Goal: Task Accomplishment & Management: Manage account settings

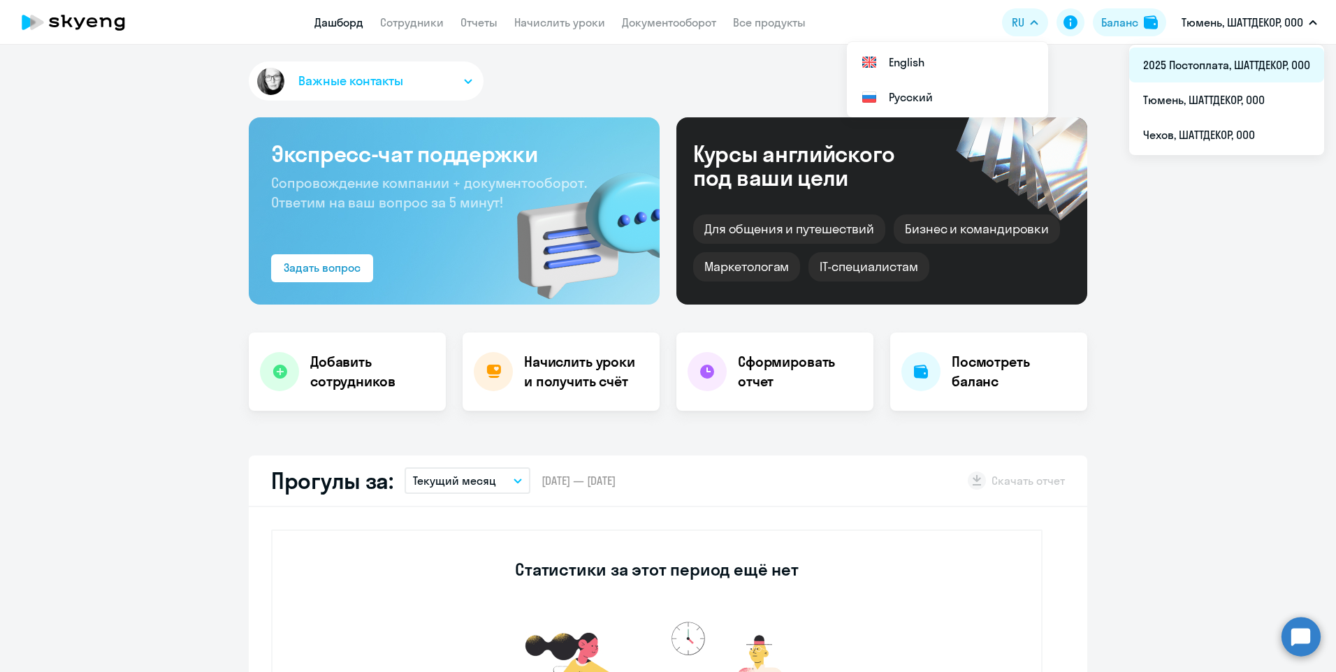
select select "30"
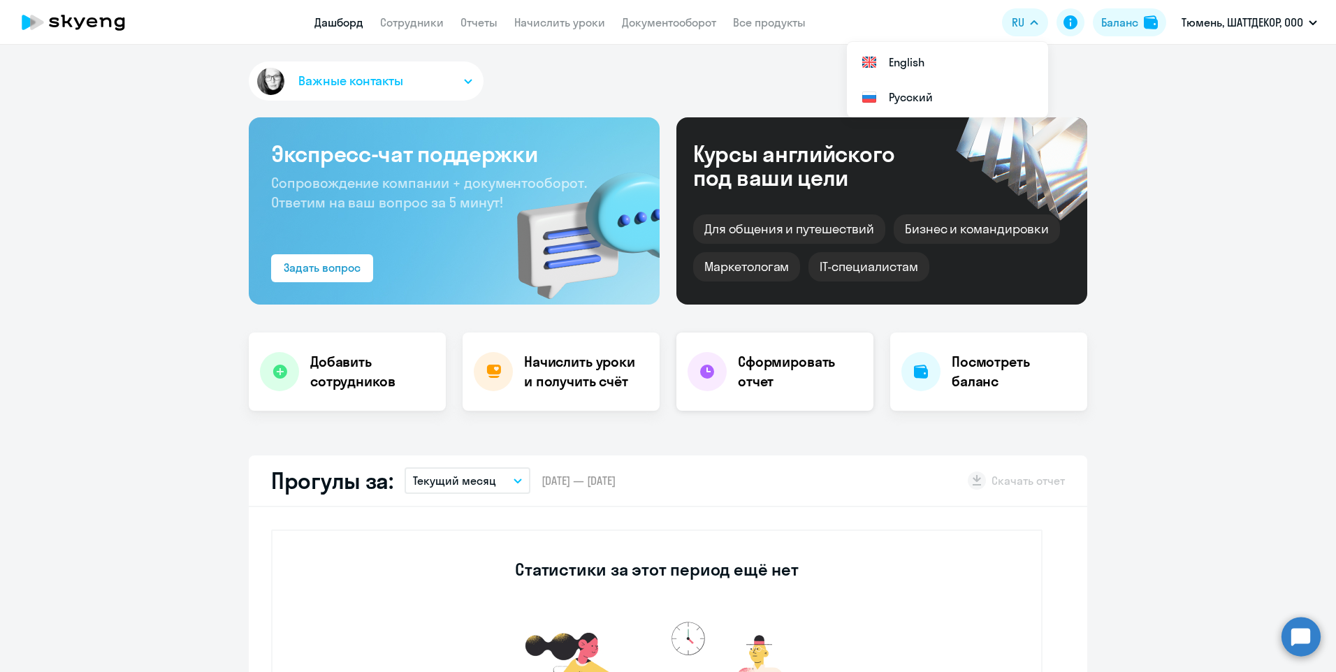
click at [766, 385] on h4 "Сформировать отчет" at bounding box center [800, 371] width 124 height 39
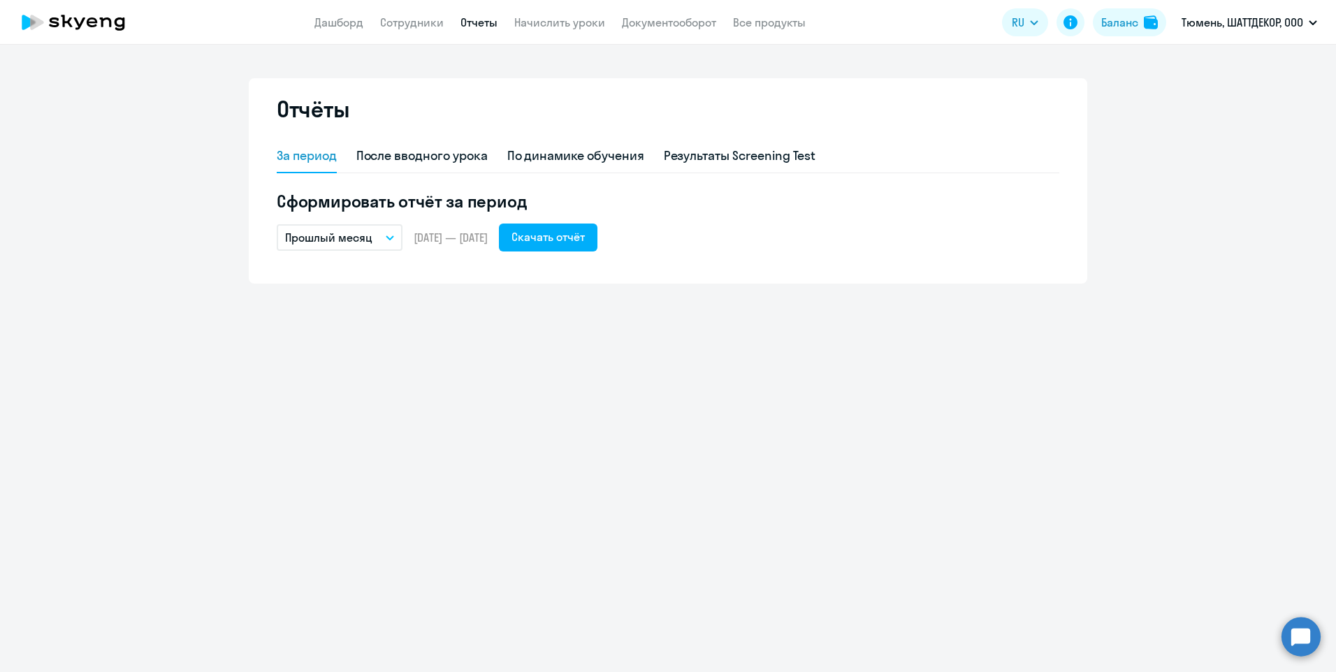
click at [389, 236] on icon "button" at bounding box center [390, 237] width 8 height 5
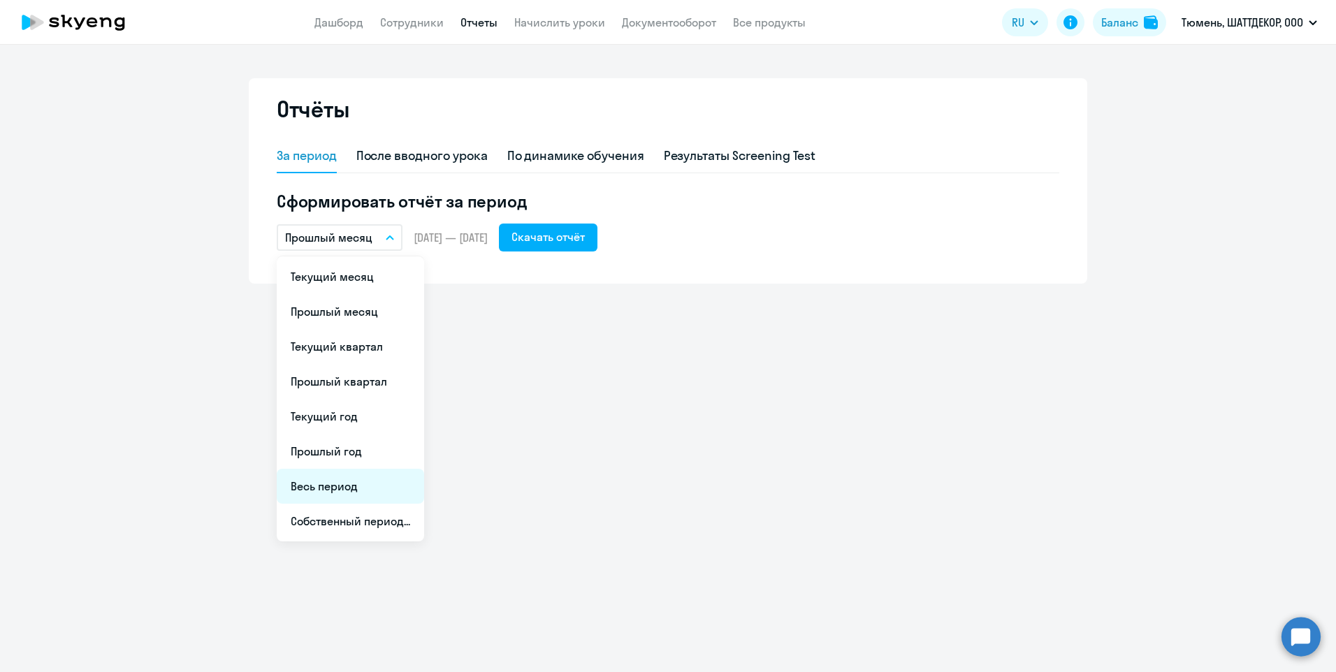
click at [327, 482] on li "Весь период" at bounding box center [350, 486] width 147 height 35
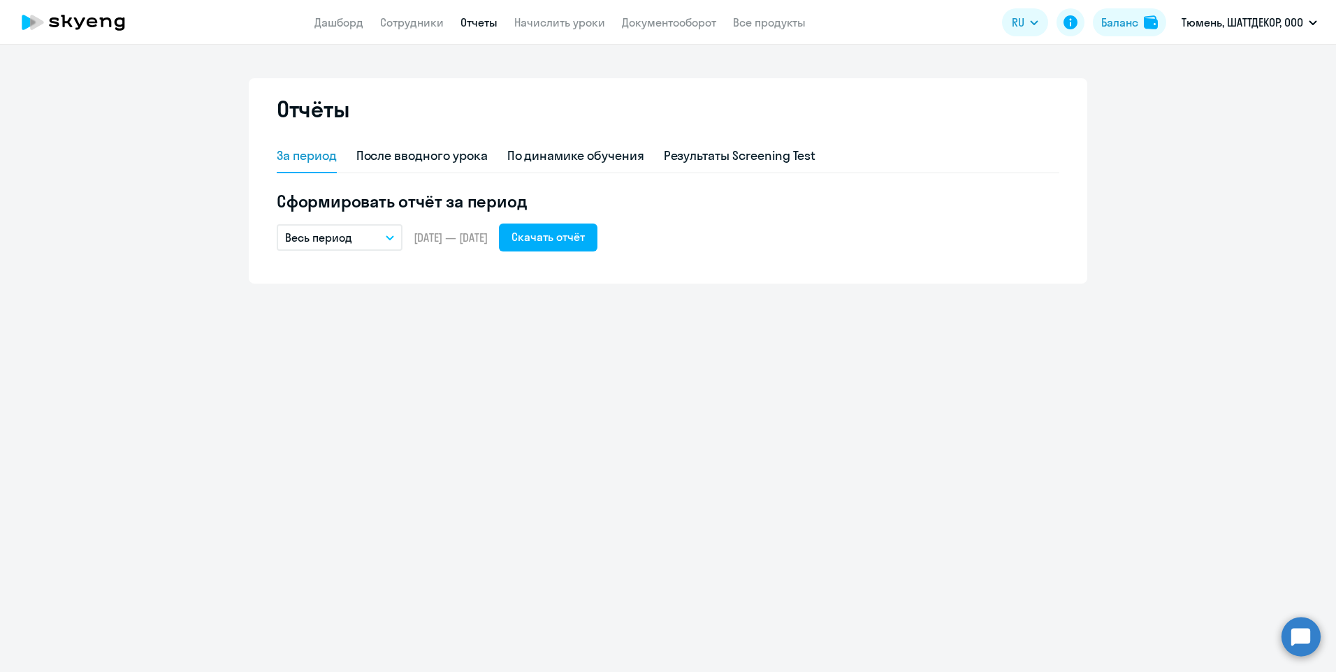
click at [391, 243] on button "Весь период" at bounding box center [340, 237] width 126 height 27
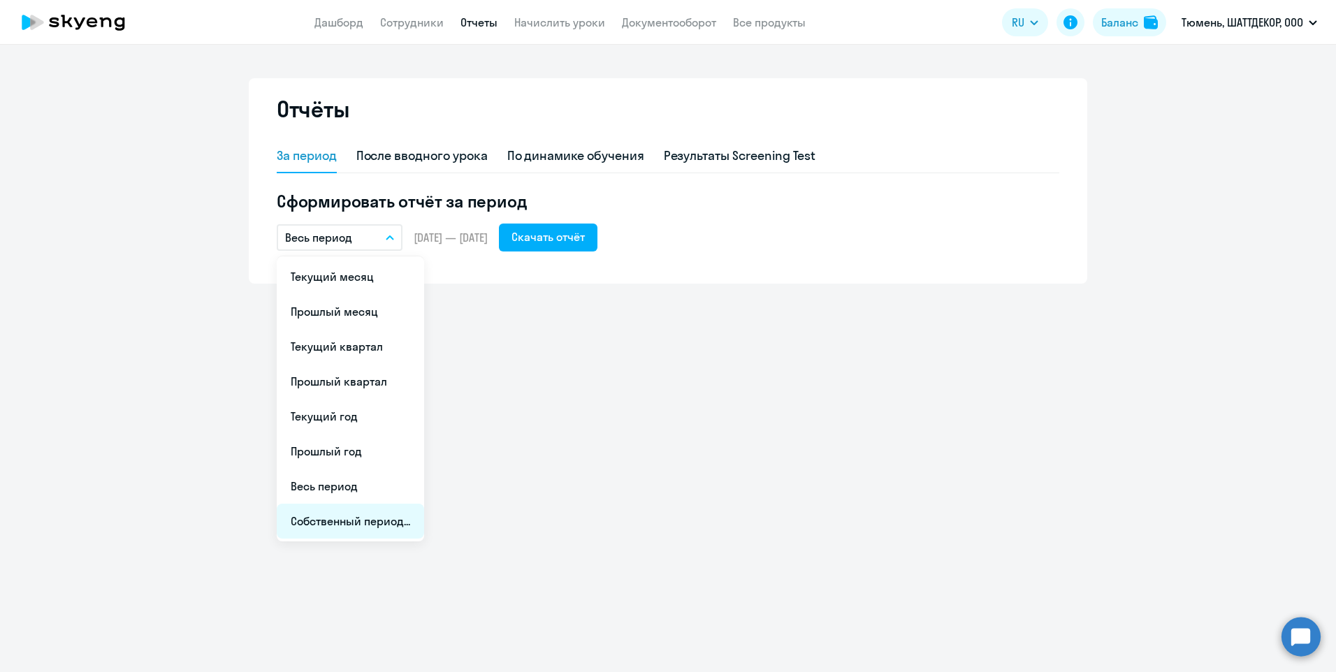
click at [362, 528] on li "Собственный период..." at bounding box center [350, 521] width 147 height 35
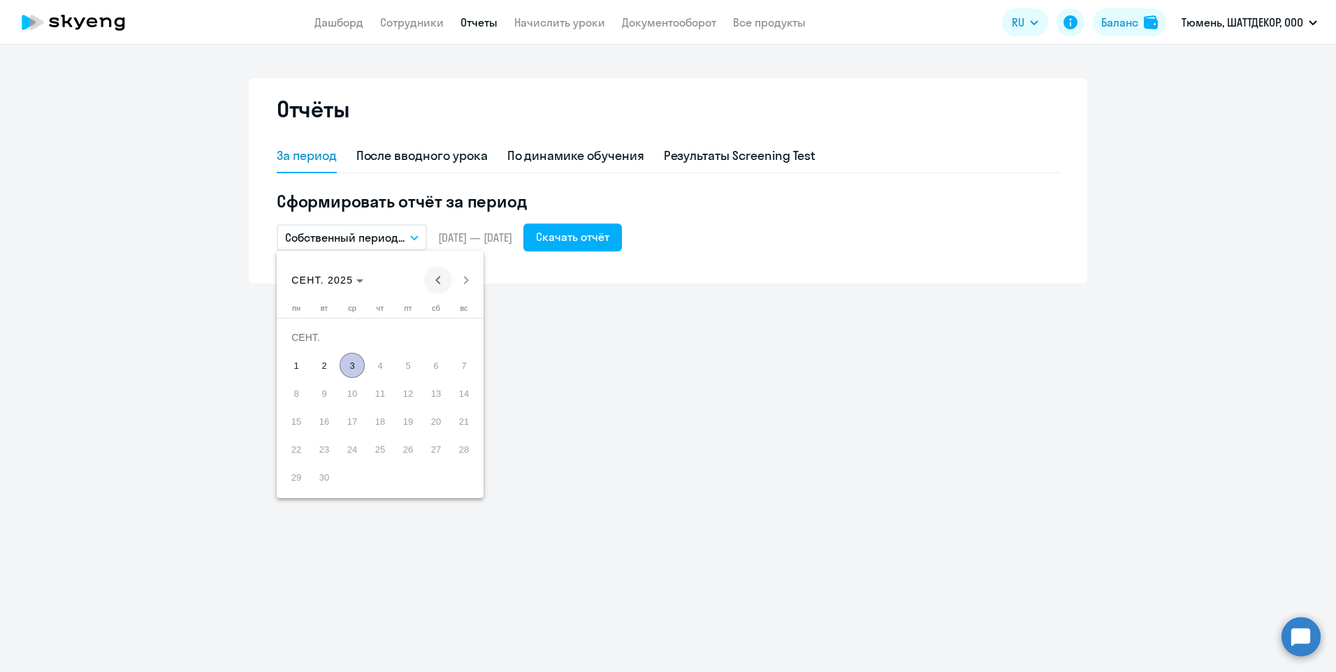
click at [438, 285] on span "Previous month" at bounding box center [438, 280] width 28 height 28
click at [326, 364] on span "1" at bounding box center [324, 365] width 25 height 25
click at [378, 482] on span "31" at bounding box center [379, 477] width 25 height 25
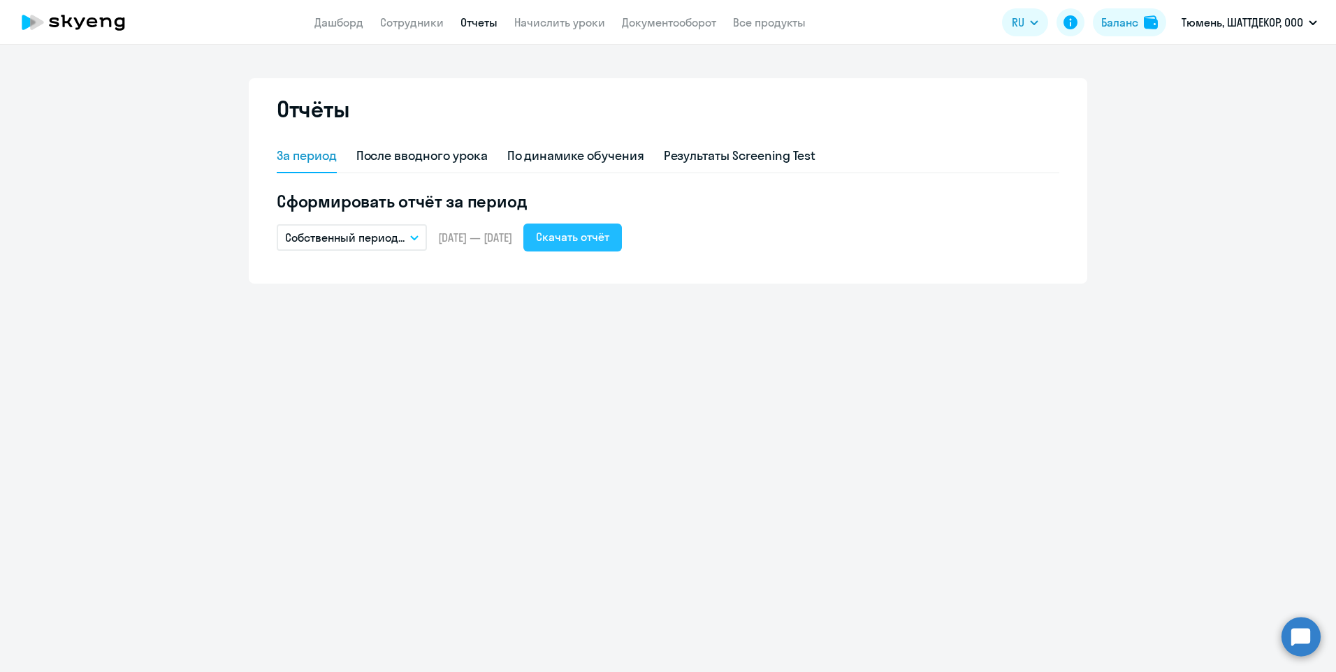
click at [601, 236] on div "Скачать отчёт" at bounding box center [572, 236] width 73 height 17
click at [1210, 346] on div "Отчёты За период После вводного урока По динамике обучения Результаты Screening…" at bounding box center [668, 358] width 1336 height 627
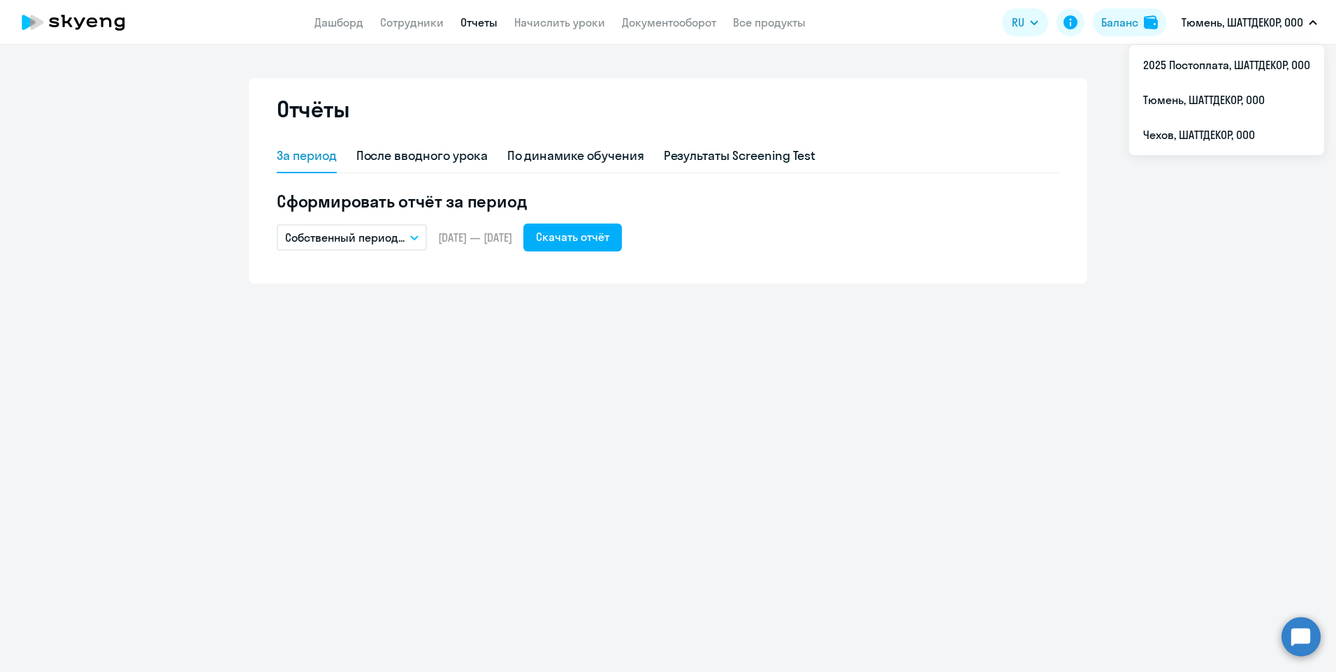
click at [1293, 27] on p "Тюмень, ШАТТДЕКОР, ООО" at bounding box center [1242, 22] width 122 height 17
click at [1260, 29] on p "Тюмень, ШАТТДЕКОР, ООО" at bounding box center [1242, 22] width 122 height 17
click at [1187, 133] on li "Чехов, ШАТТДЕКОР, ООО" at bounding box center [1226, 134] width 195 height 35
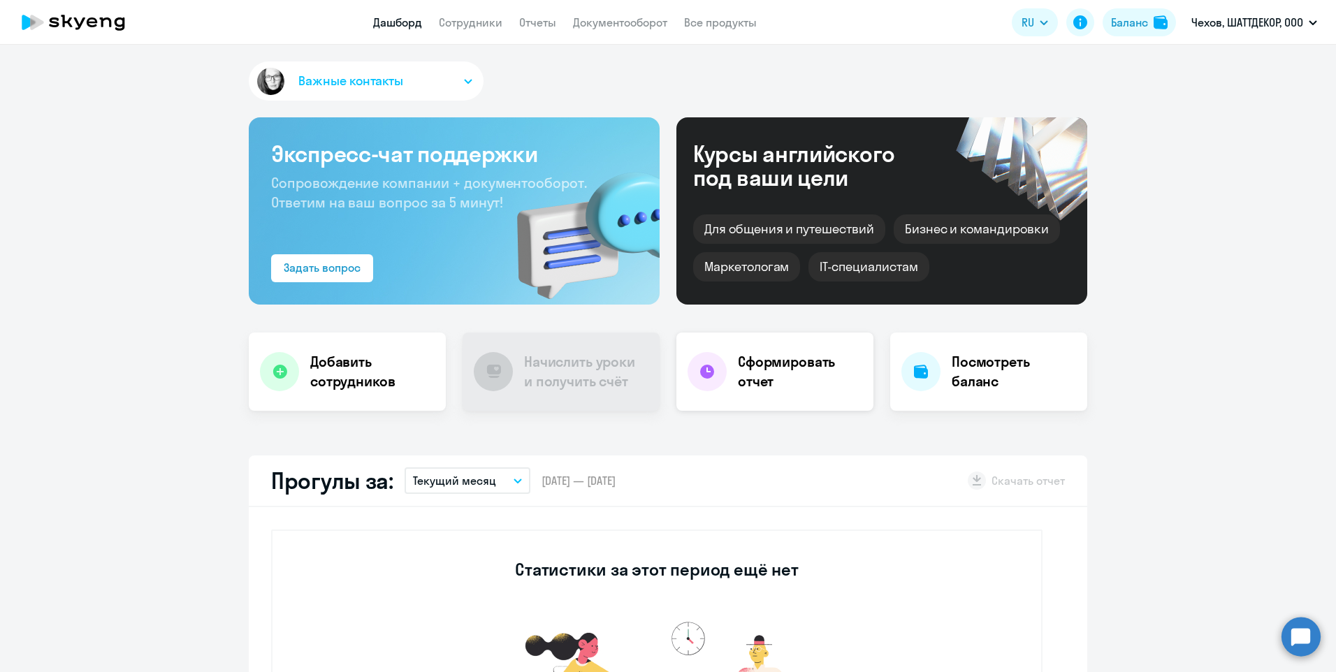
click at [752, 363] on h4 "Сформировать отчет" at bounding box center [800, 371] width 124 height 39
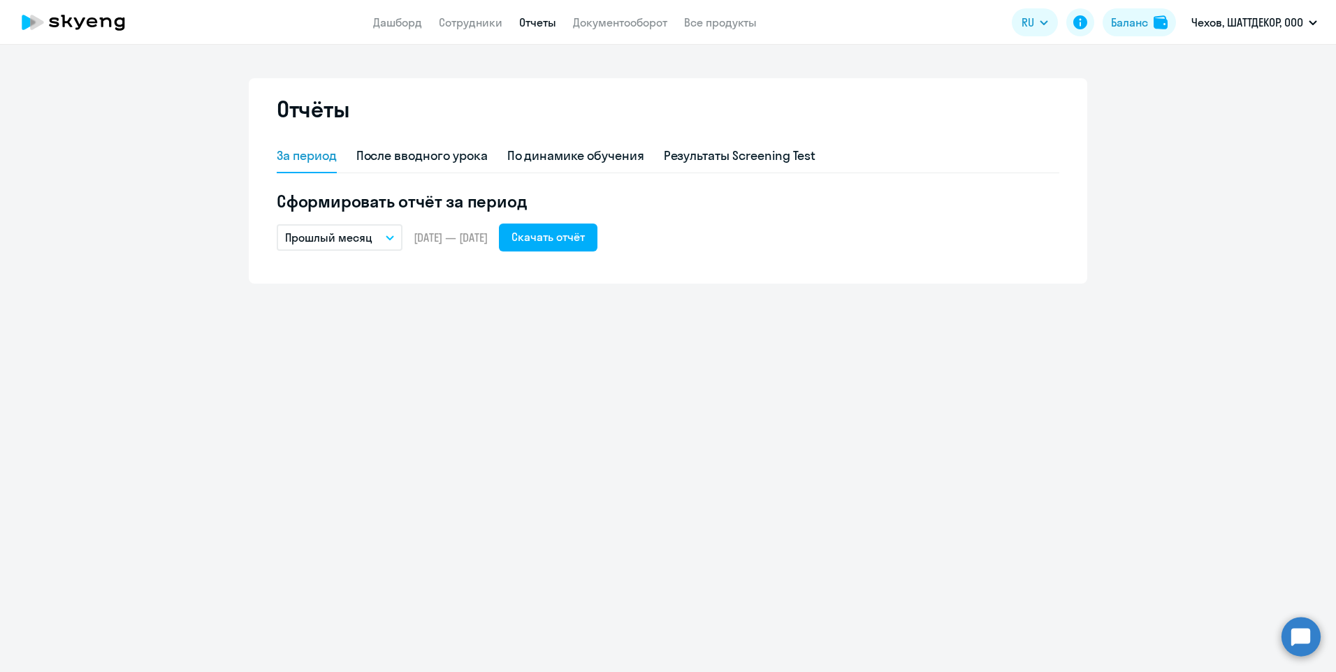
click at [391, 242] on button "Прошлый месяц" at bounding box center [340, 237] width 126 height 27
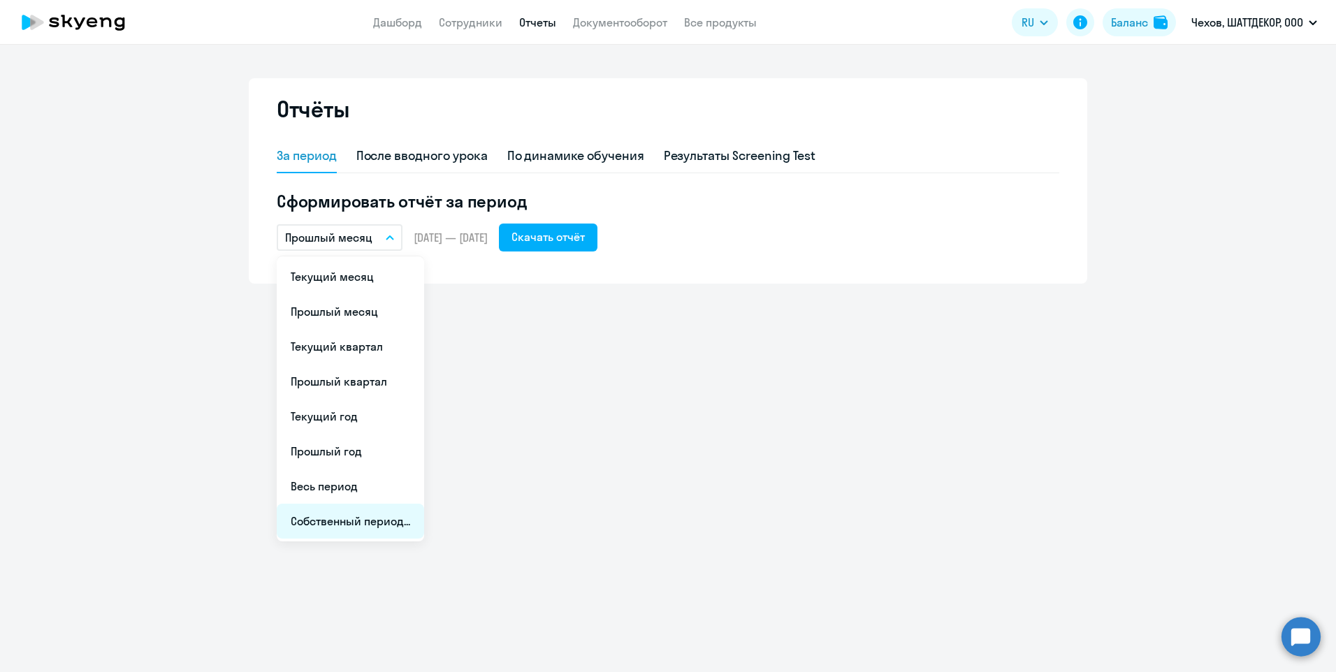
click at [337, 525] on li "Собственный период..." at bounding box center [350, 521] width 147 height 35
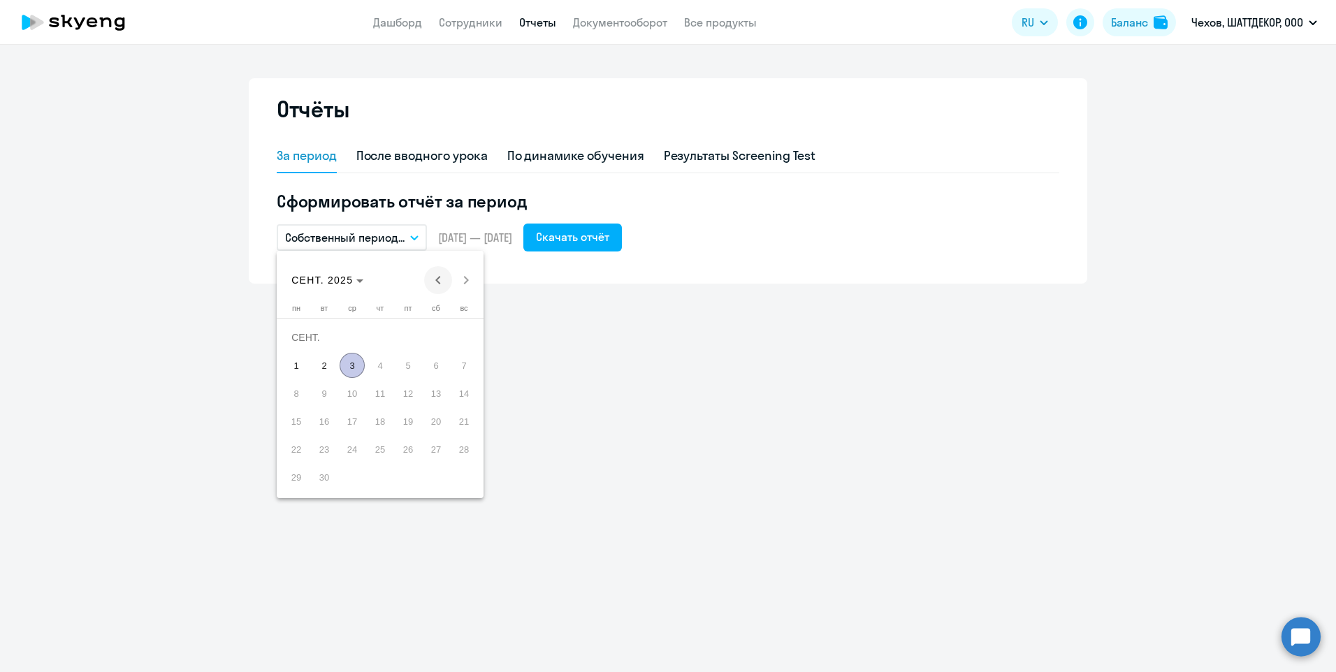
click at [437, 280] on span "Previous month" at bounding box center [438, 280] width 28 height 28
click at [326, 367] on span "1" at bounding box center [324, 365] width 25 height 25
click at [377, 476] on span "31" at bounding box center [379, 477] width 25 height 25
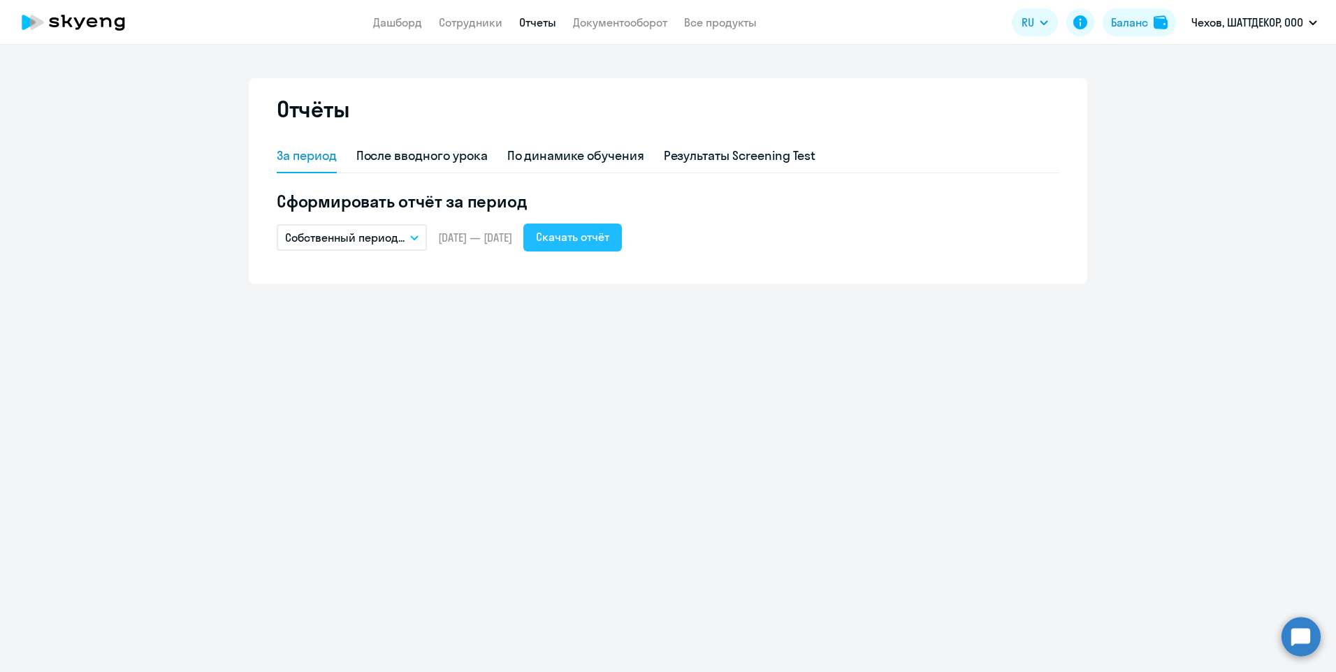
click at [609, 242] on div "Скачать отчёт" at bounding box center [572, 236] width 73 height 17
click at [417, 239] on icon "button" at bounding box center [414, 237] width 8 height 5
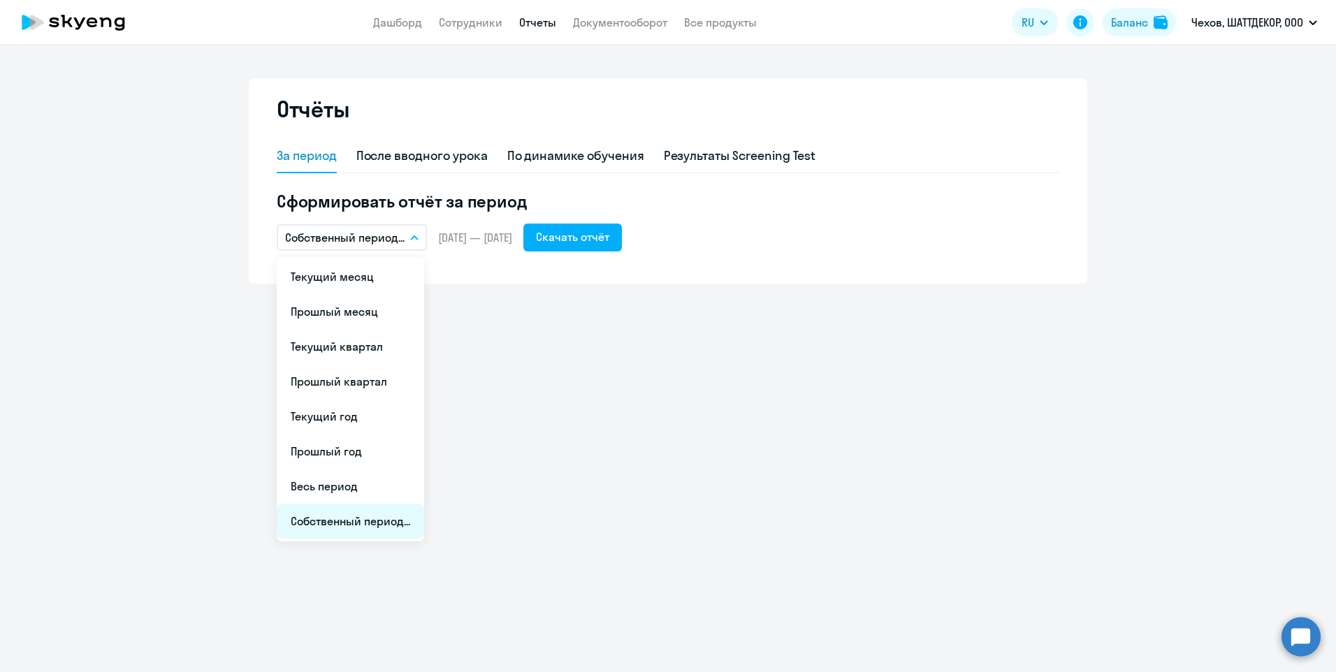
click at [328, 519] on li "Собственный период..." at bounding box center [350, 521] width 147 height 35
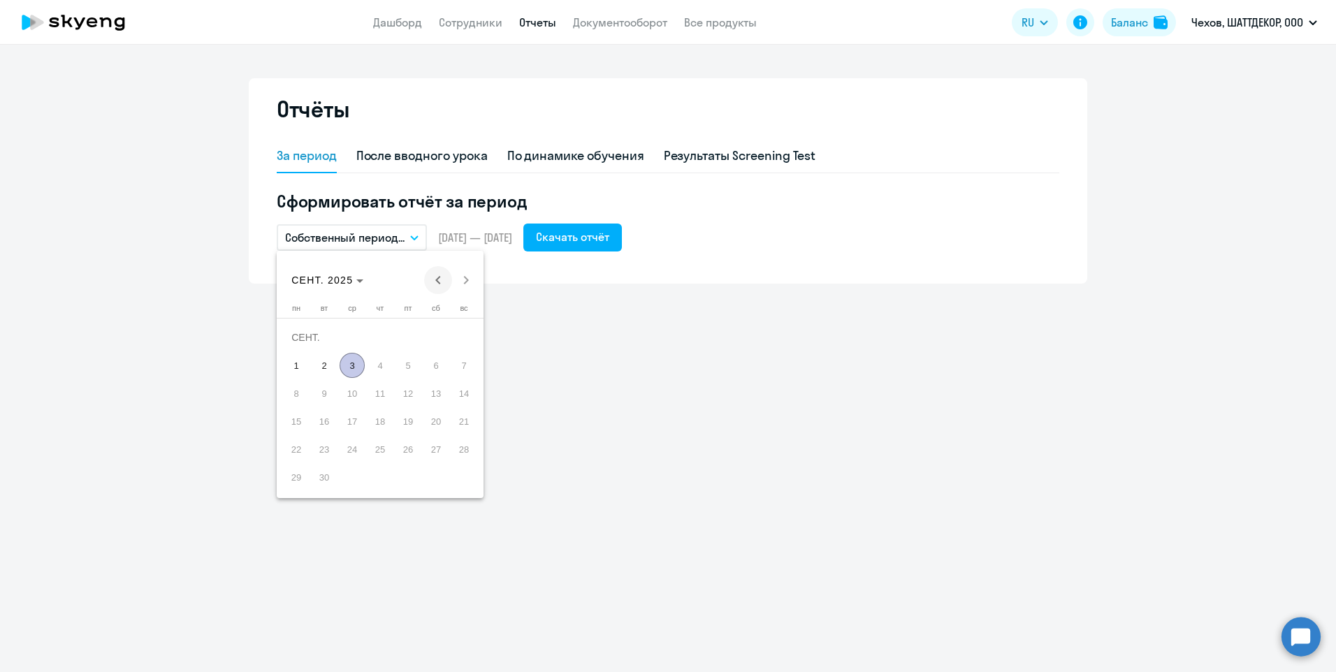
click at [434, 284] on span "Previous month" at bounding box center [438, 280] width 28 height 28
click at [432, 283] on span "Previous month" at bounding box center [438, 280] width 28 height 28
click at [460, 342] on span "1" at bounding box center [463, 337] width 25 height 25
click at [294, 476] on span "30" at bounding box center [296, 477] width 25 height 25
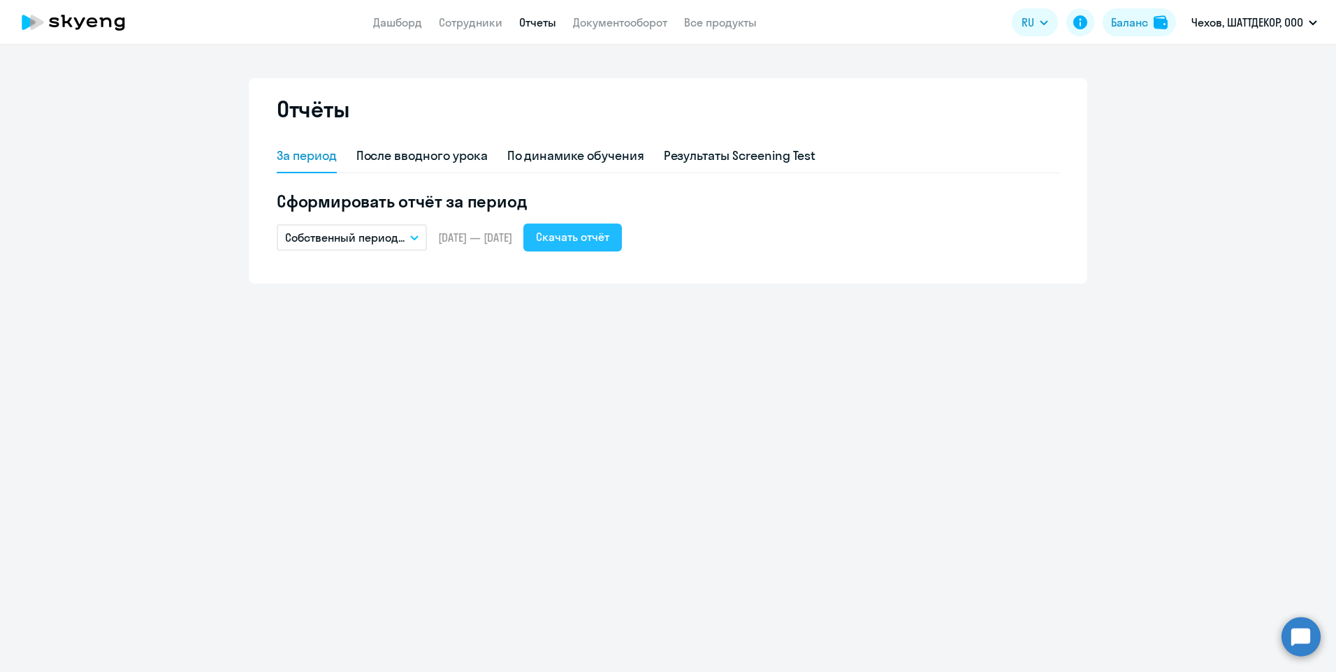
click at [609, 240] on div "Скачать отчёт" at bounding box center [572, 236] width 73 height 17
click at [414, 239] on icon "button" at bounding box center [414, 237] width 7 height 3
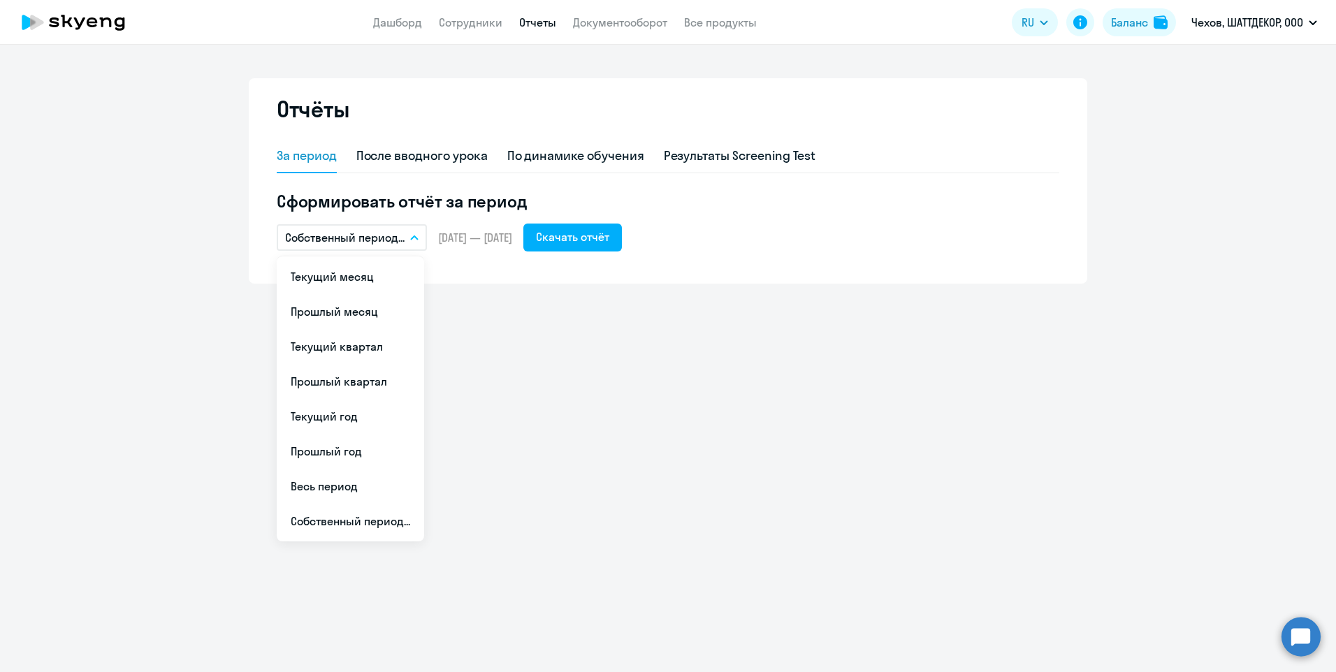
click at [441, 237] on span "[DATE] — [DATE]" at bounding box center [475, 237] width 74 height 15
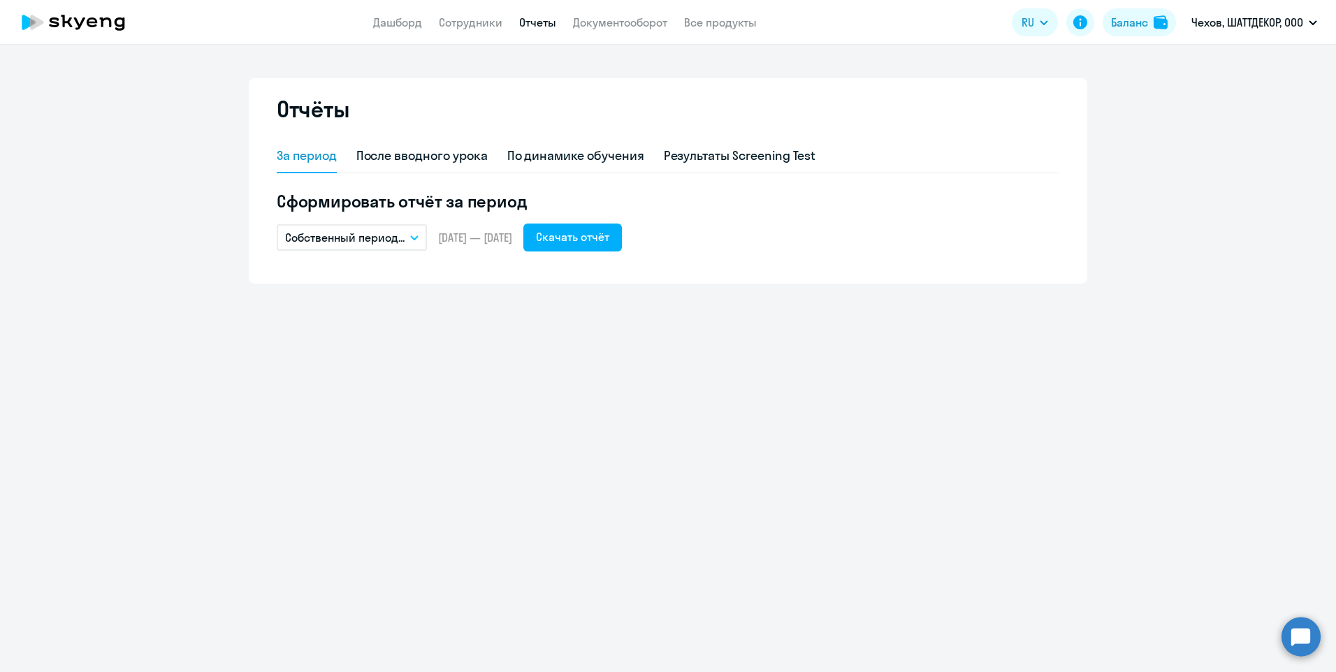
click at [402, 237] on p "Собственный период..." at bounding box center [344, 237] width 119 height 17
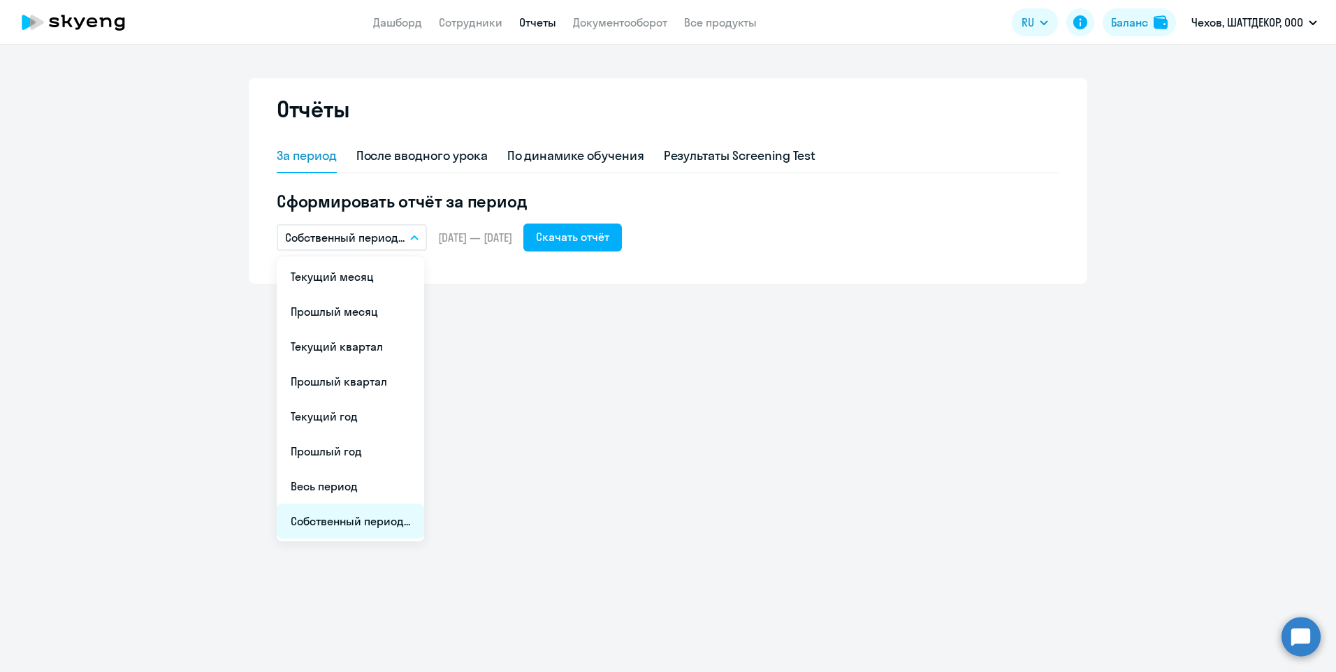
click at [368, 525] on li "Собственный период..." at bounding box center [350, 521] width 147 height 35
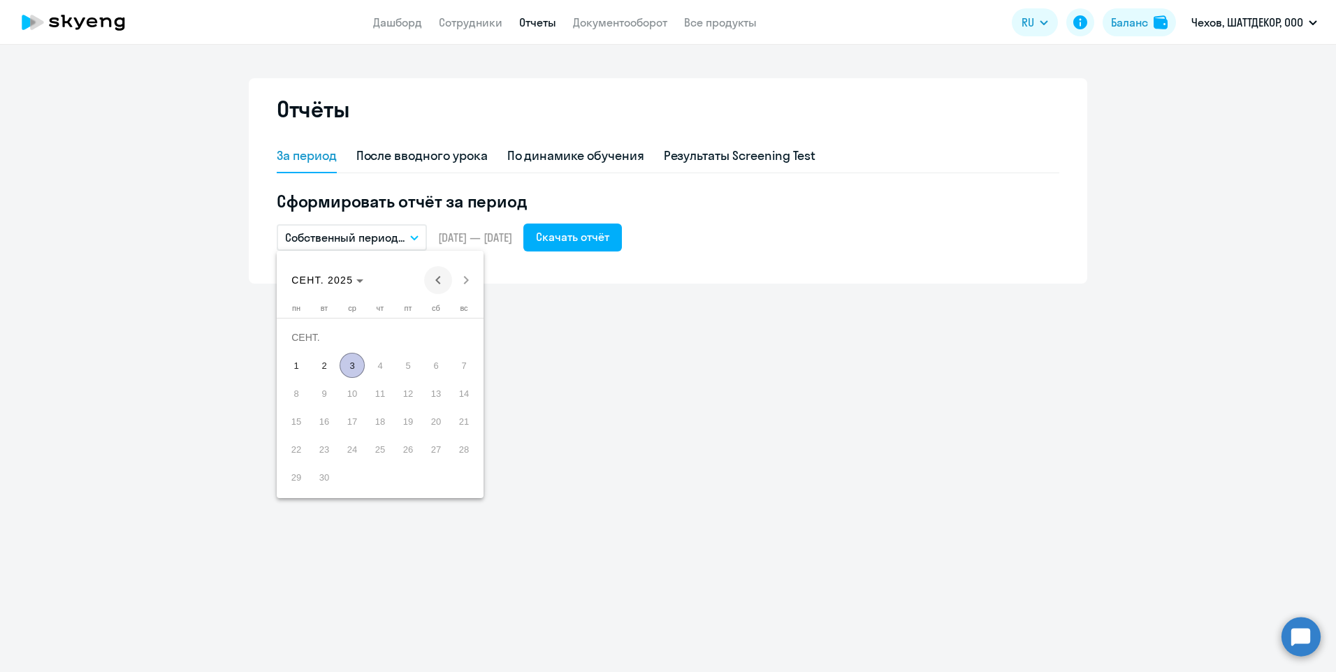
click at [446, 277] on span "Previous month" at bounding box center [438, 280] width 28 height 28
click at [407, 339] on span "1" at bounding box center [407, 337] width 25 height 25
click at [466, 454] on span "31" at bounding box center [463, 449] width 25 height 25
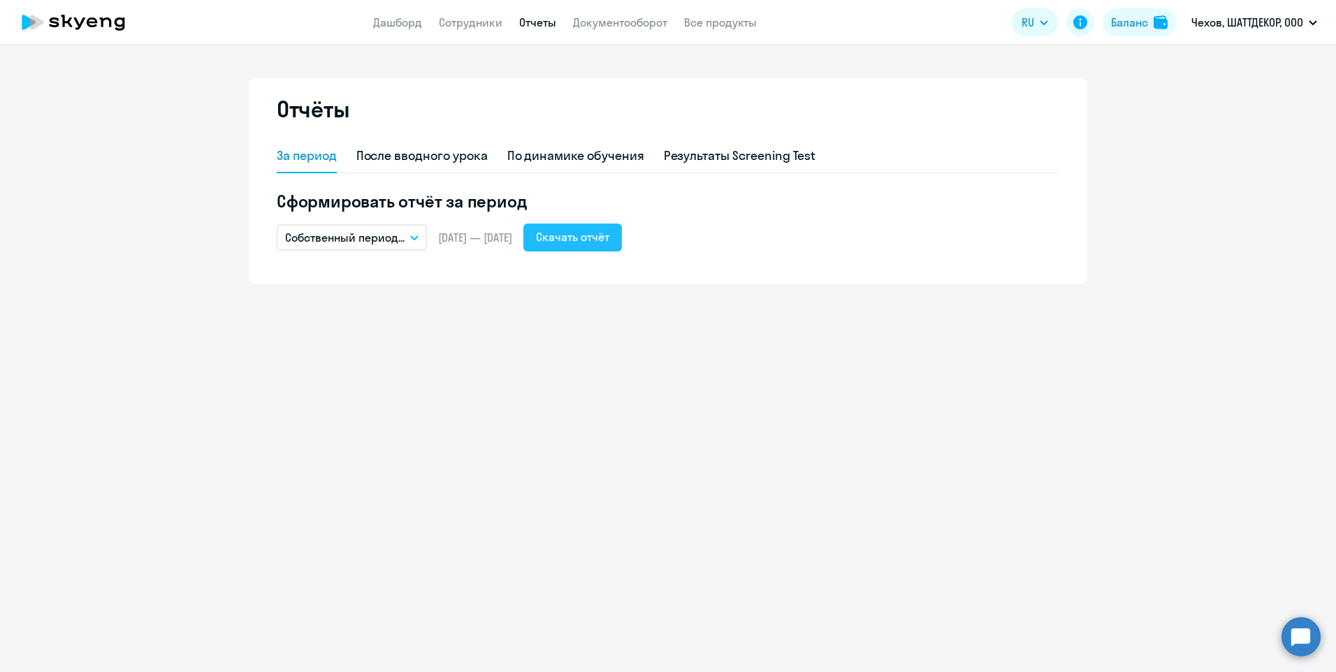
click at [606, 235] on div "Скачать отчёт" at bounding box center [572, 236] width 73 height 17
click at [447, 408] on div "Отчёты За период После вводного урока По динамике обучения Результаты Screening…" at bounding box center [668, 358] width 1336 height 627
click at [372, 357] on div "Отчёты За период После вводного урока По динамике обучения Результаты Screening…" at bounding box center [668, 358] width 1336 height 627
click at [993, 435] on div "Отчёты За период После вводного урока По динамике обучения Результаты Screening…" at bounding box center [668, 358] width 1336 height 627
